Goal: Task Accomplishment & Management: Use online tool/utility

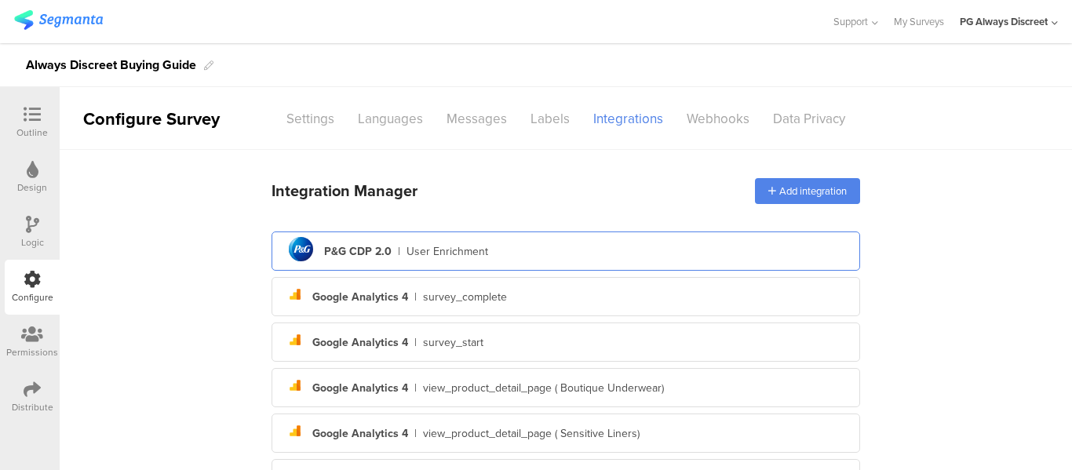
click at [415, 243] on div "User Enrichment" at bounding box center [448, 251] width 82 height 16
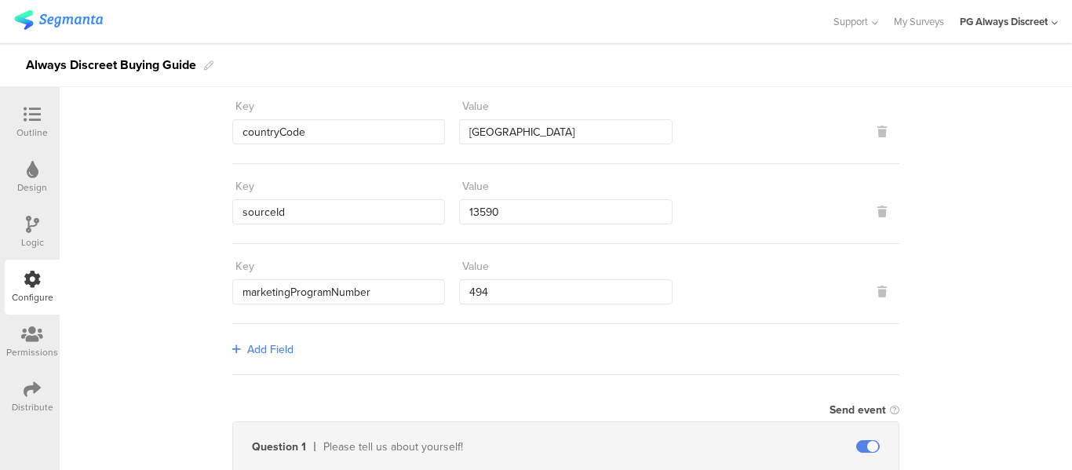
scroll to position [188, 0]
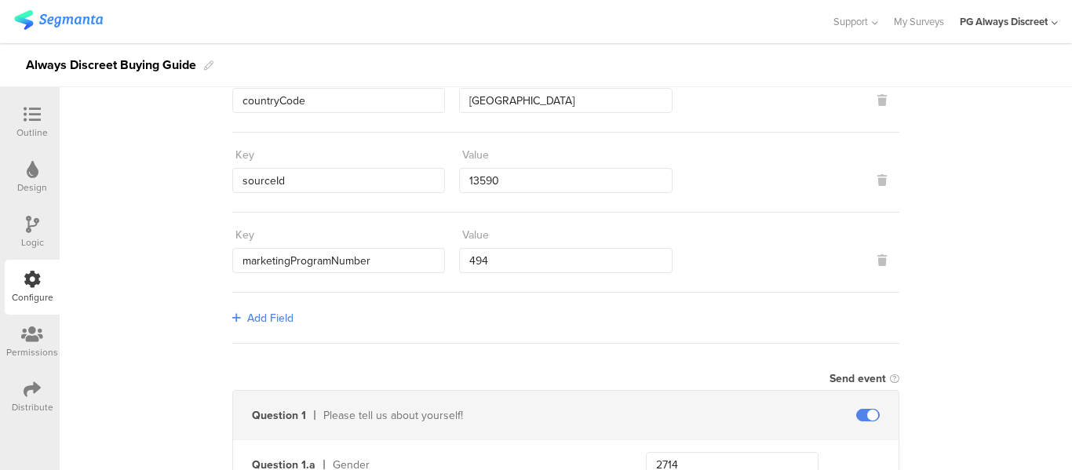
click at [499, 369] on div "Send event" at bounding box center [565, 378] width 667 height 23
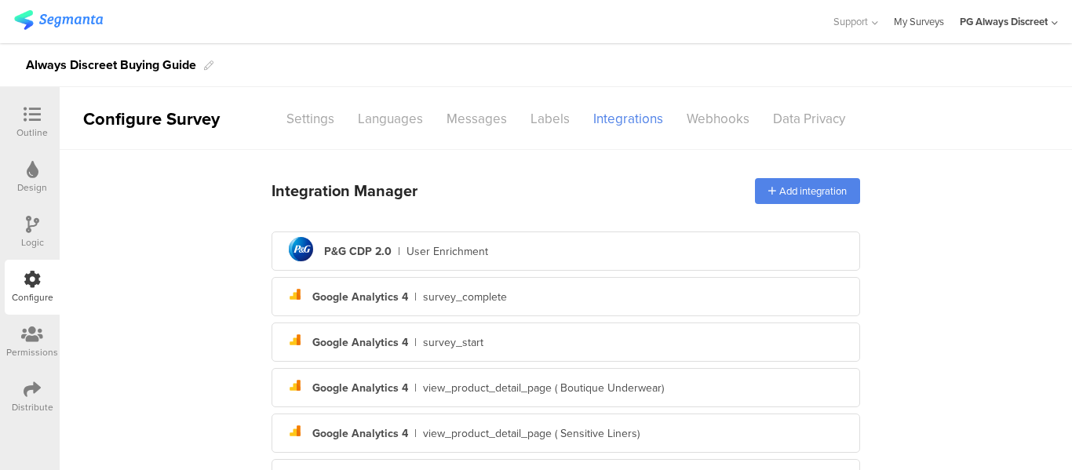
click at [923, 21] on link "My Surveys" at bounding box center [919, 21] width 50 height 43
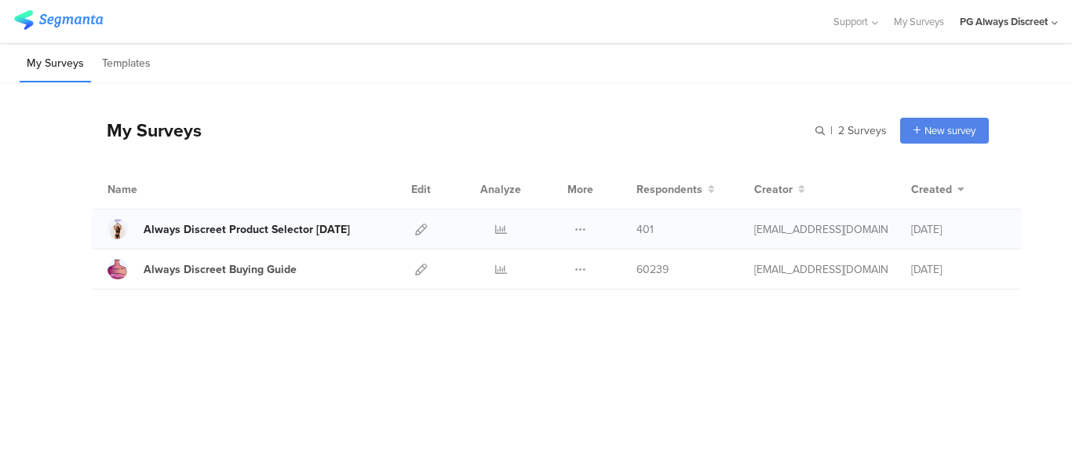
click at [238, 227] on div "Always Discreet Product Selector [DATE]" at bounding box center [247, 229] width 206 height 16
click at [420, 226] on icon at bounding box center [421, 230] width 12 height 12
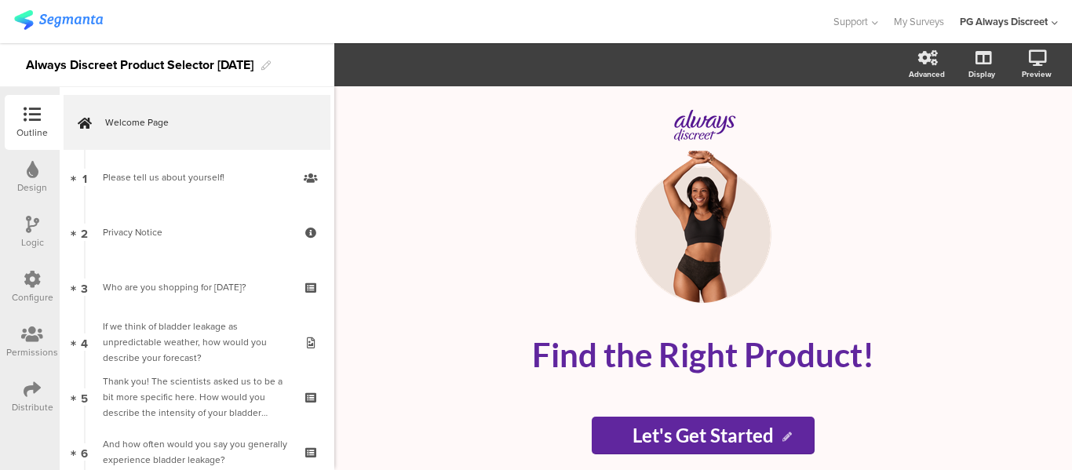
click at [19, 279] on div "Configure" at bounding box center [32, 287] width 55 height 55
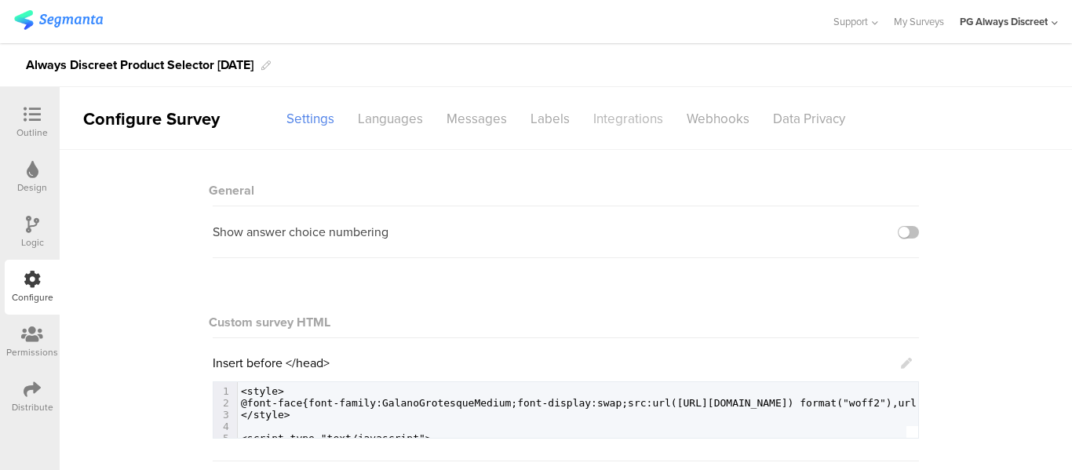
click at [603, 122] on div "Integrations" at bounding box center [628, 118] width 93 height 27
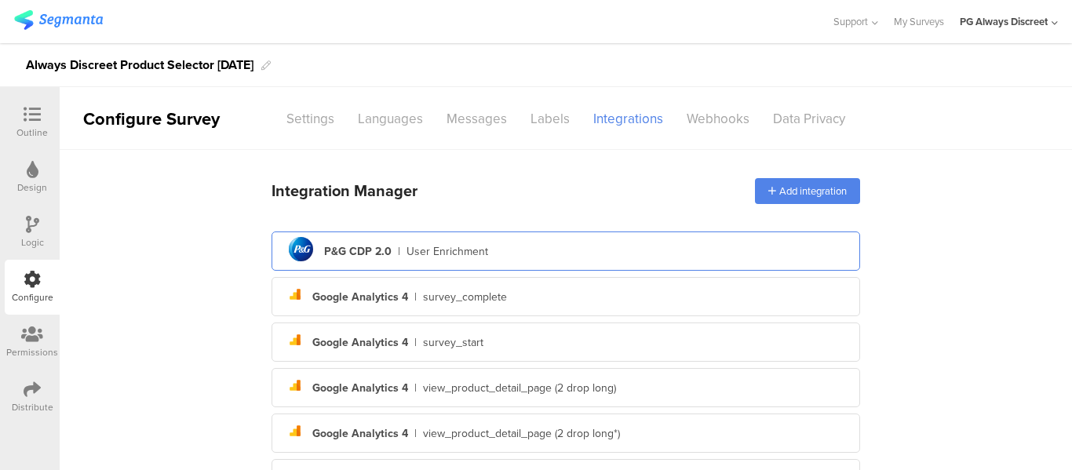
click at [543, 262] on div "pg logo P&G CDP 2.0 | User Enrichment" at bounding box center [566, 251] width 564 height 38
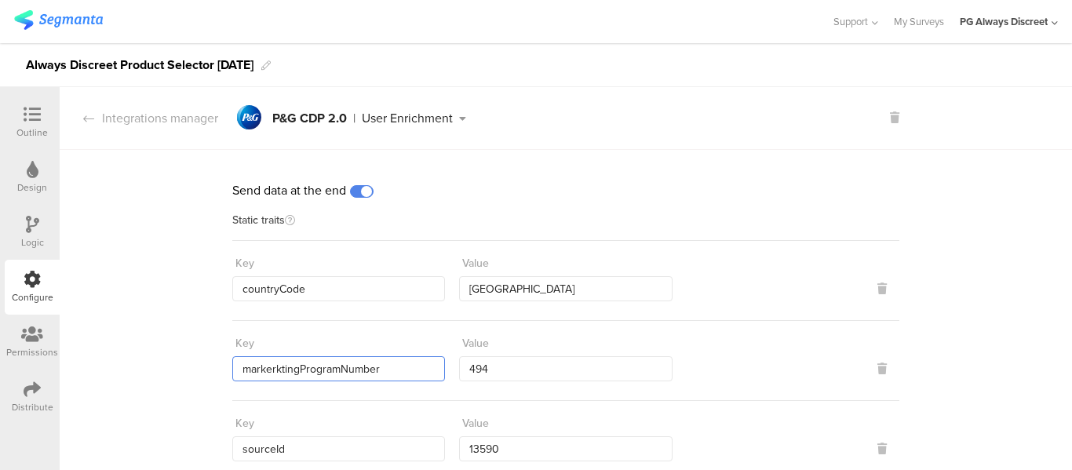
click at [273, 368] on input "markerktingProgramNumber" at bounding box center [338, 368] width 213 height 25
click at [263, 359] on input "markerktingProgramNumber" at bounding box center [338, 368] width 213 height 25
paste input "text"
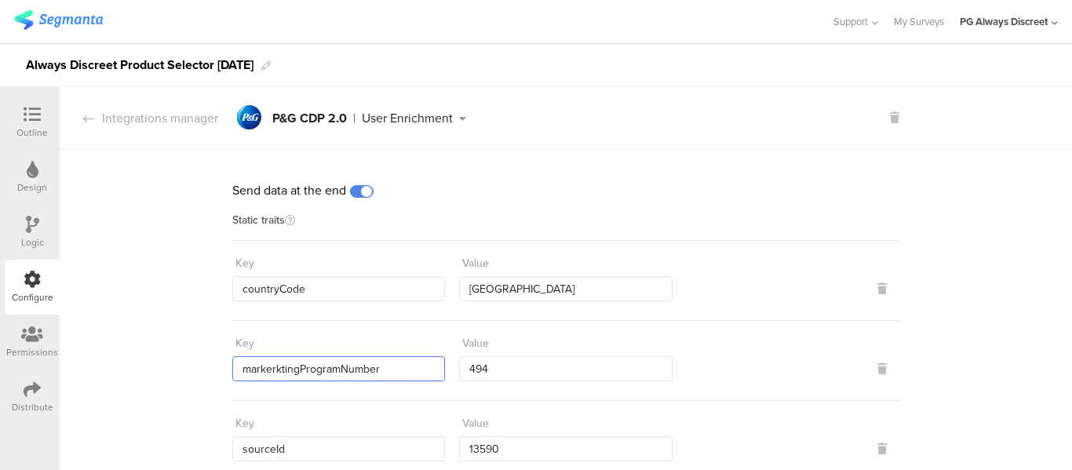
paste input "text"
type input "marketingProgramNumber"
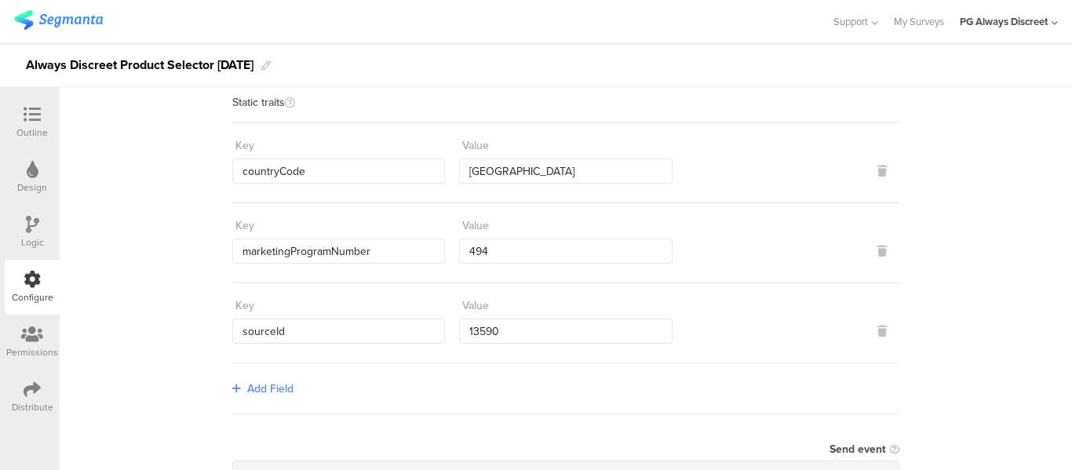
scroll to position [157, 0]
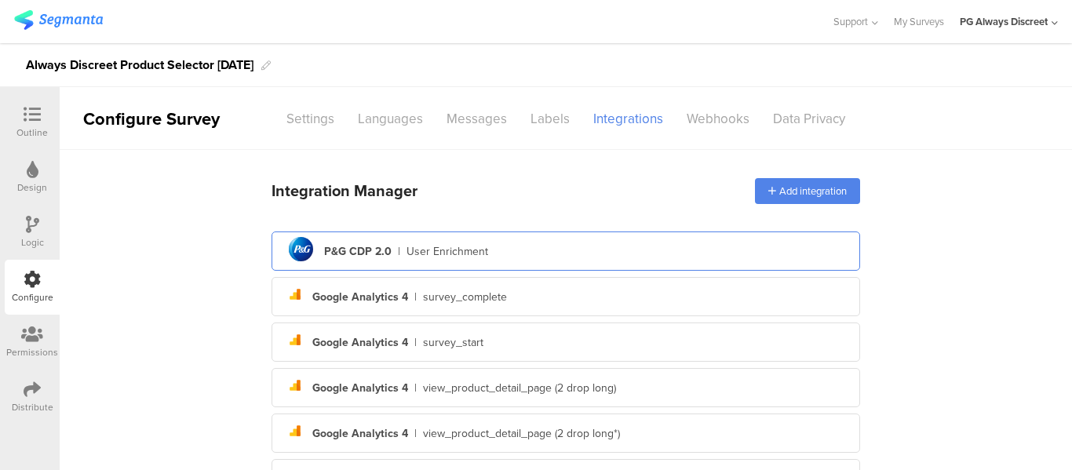
click at [424, 243] on div "User Enrichment" at bounding box center [448, 251] width 82 height 16
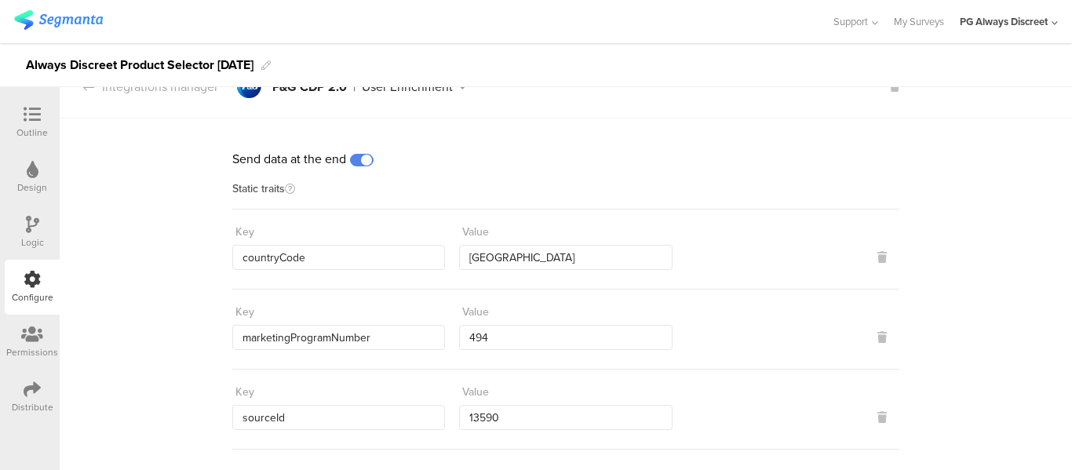
scroll to position [63, 0]
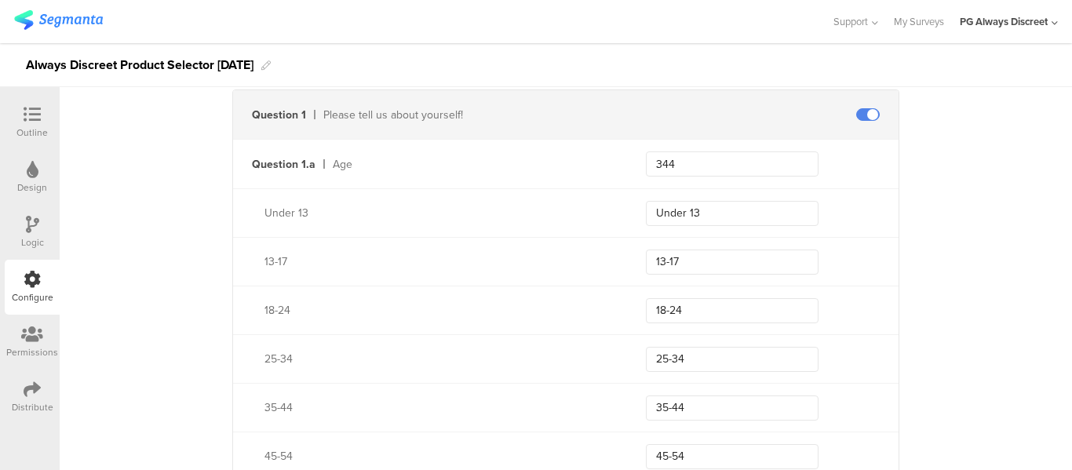
scroll to position [502, 0]
